Goal: Navigation & Orientation: Understand site structure

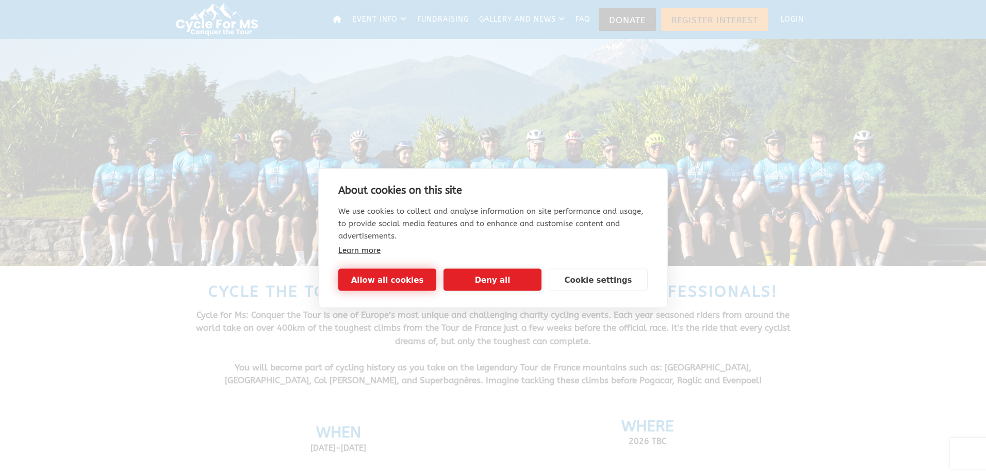
click at [391, 282] on button "Allow all cookies" at bounding box center [387, 280] width 98 height 22
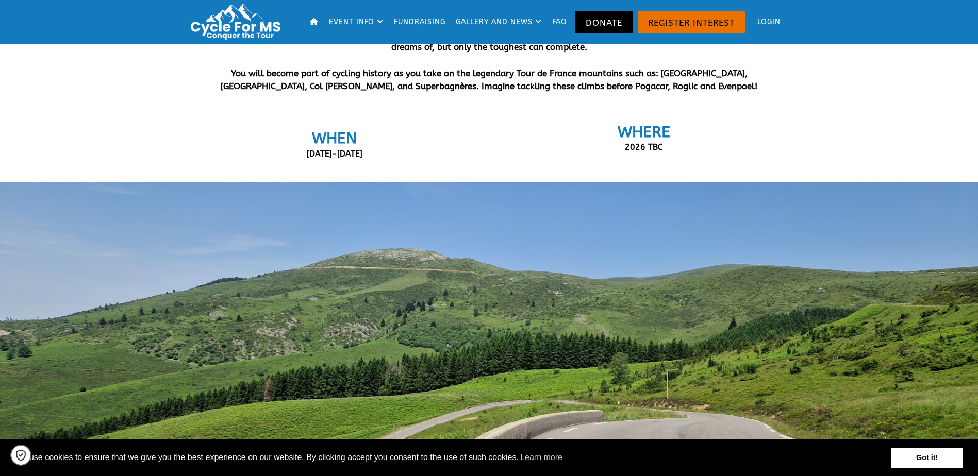
scroll to position [3220, 0]
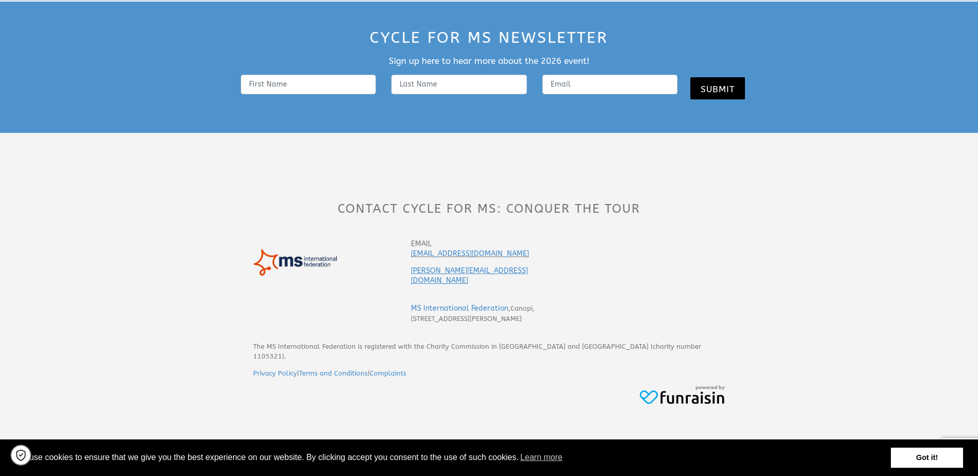
click at [955, 464] on link "Got it!" at bounding box center [927, 458] width 72 height 21
click at [927, 461] on link "Got it!" at bounding box center [927, 458] width 72 height 21
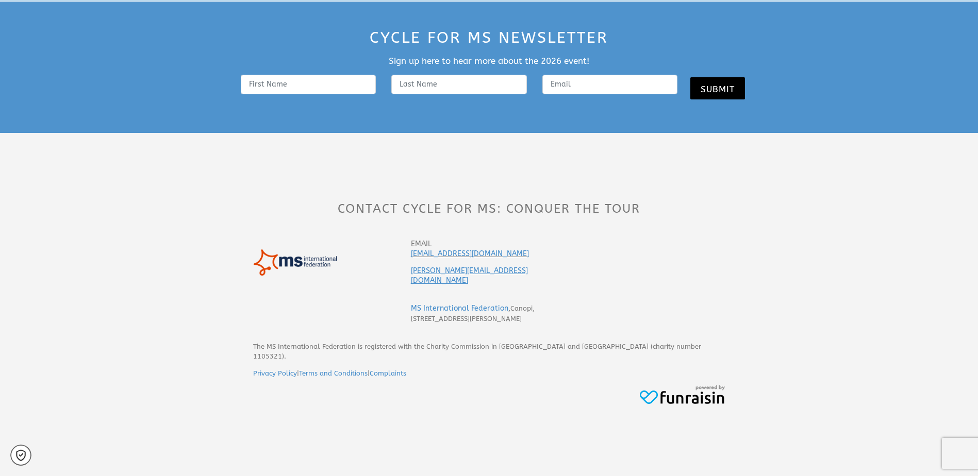
scroll to position [0, 0]
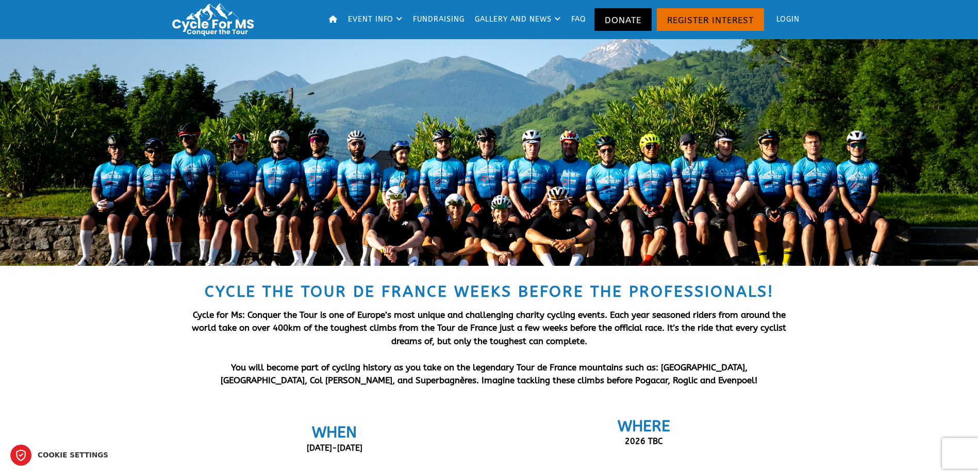
click at [19, 459] on icon "Cookie settings" at bounding box center [20, 455] width 9 height 11
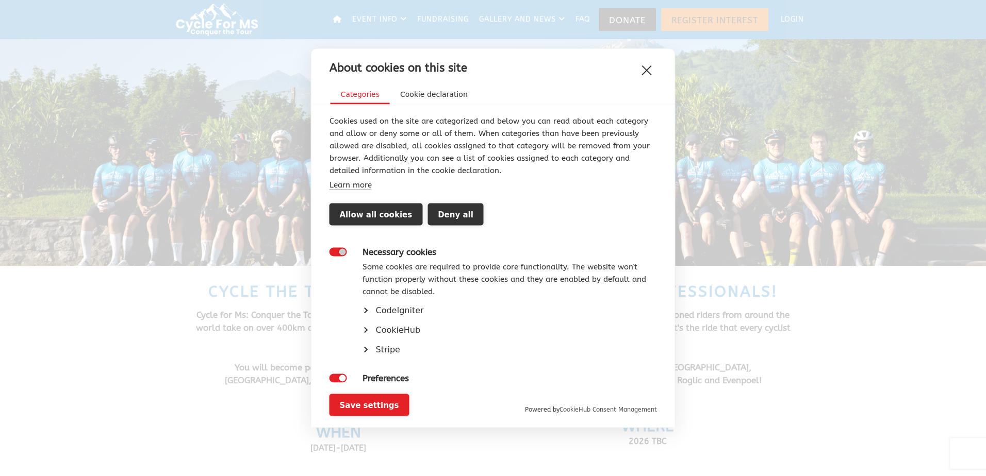
click at [646, 70] on button "Close" at bounding box center [646, 70] width 21 height 21
